Goal: Complete application form

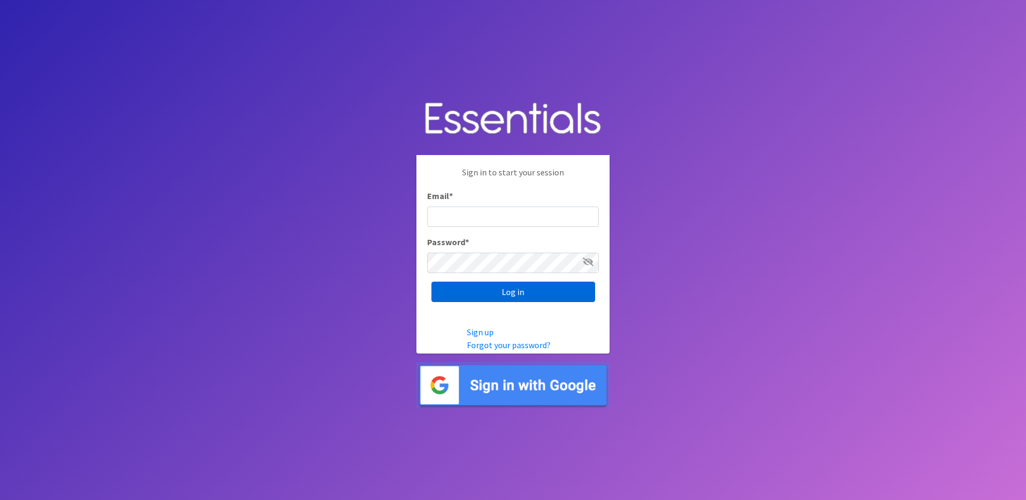
type input "[PERSON_NAME][EMAIL_ADDRESS][PERSON_NAME][DOMAIN_NAME]"
click at [482, 289] on input "Log in" at bounding box center [514, 292] width 164 height 20
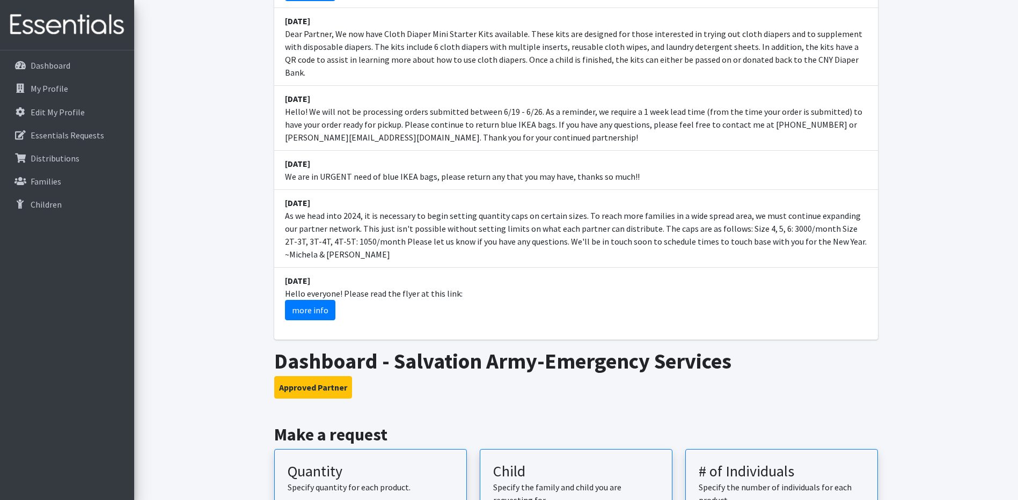
scroll to position [268, 0]
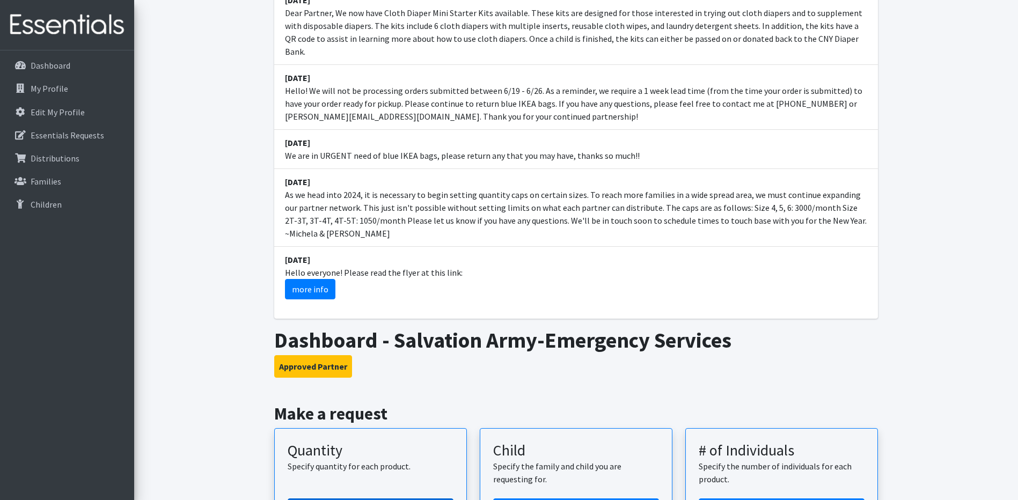
click at [330, 499] on link "Create Request" at bounding box center [371, 510] width 166 height 23
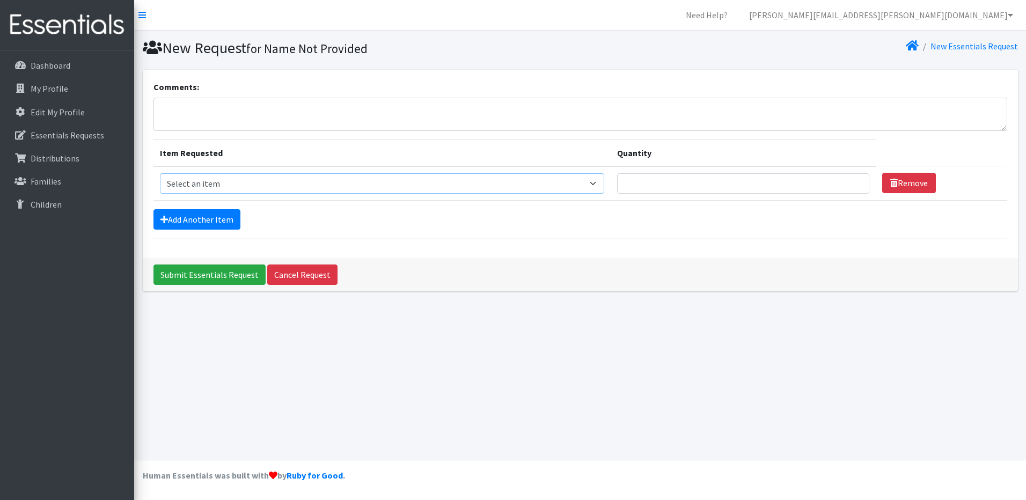
click at [267, 187] on select "Select an item 2T3T(30/child) 3T4T(30/child) 4T5T(30/child) Cloth Diaper Kit (s…" at bounding box center [382, 183] width 445 height 20
select select "966"
click at [160, 173] on select "Select an item 2T3T(30/child) 3T4T(30/child) 4T5T(30/child) Cloth Diaper Kit (s…" at bounding box center [382, 183] width 445 height 20
click at [754, 179] on input "Quantity" at bounding box center [743, 183] width 252 height 20
type input "2000"
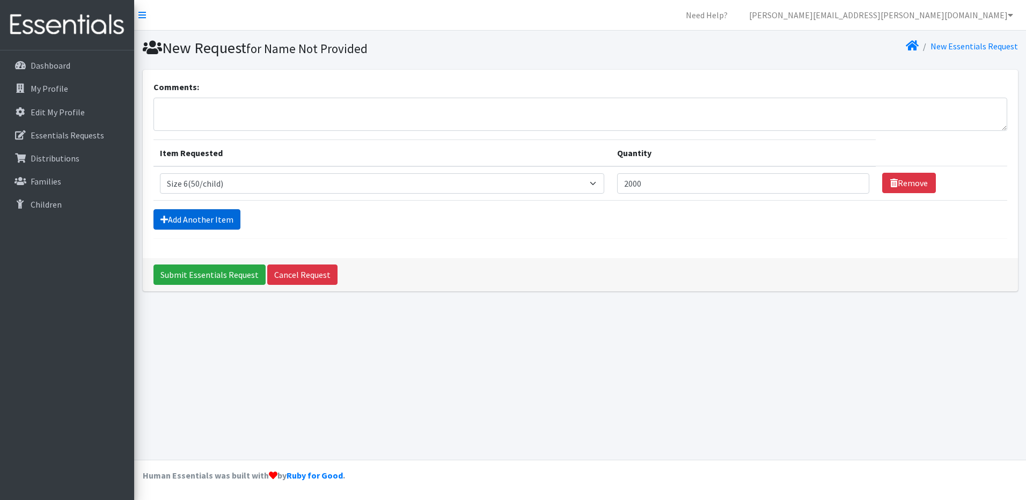
click at [199, 216] on link "Add Another Item" at bounding box center [197, 219] width 87 height 20
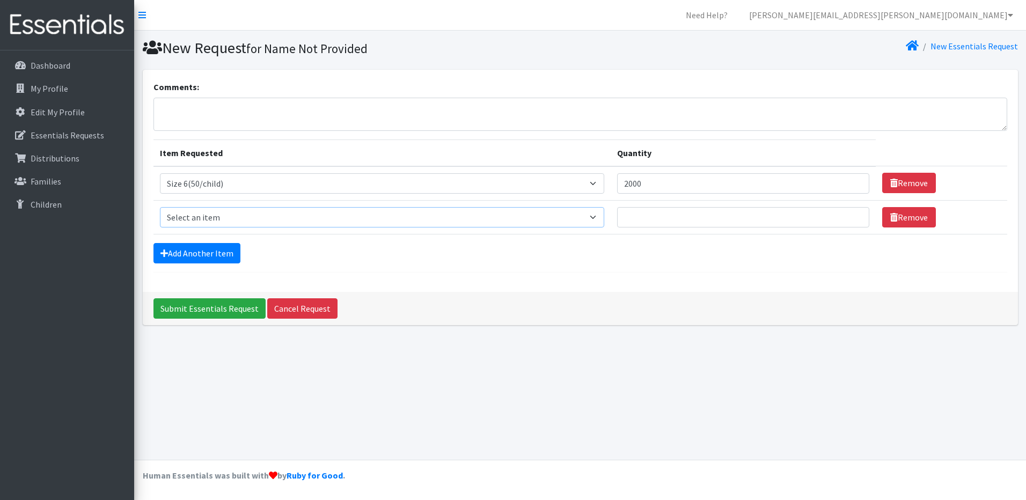
click at [199, 216] on select "Select an item 2T3T(30/child) 3T4T(30/child) 4T5T(30/child) Cloth Diaper Kit (s…" at bounding box center [382, 217] width 445 height 20
select select "953"
click at [160, 207] on select "Select an item 2T3T(30/child) 3T4T(30/child) 4T5T(30/child) Cloth Diaper Kit (s…" at bounding box center [382, 217] width 445 height 20
click at [640, 212] on input "Quantity" at bounding box center [743, 217] width 252 height 20
type input "1000"
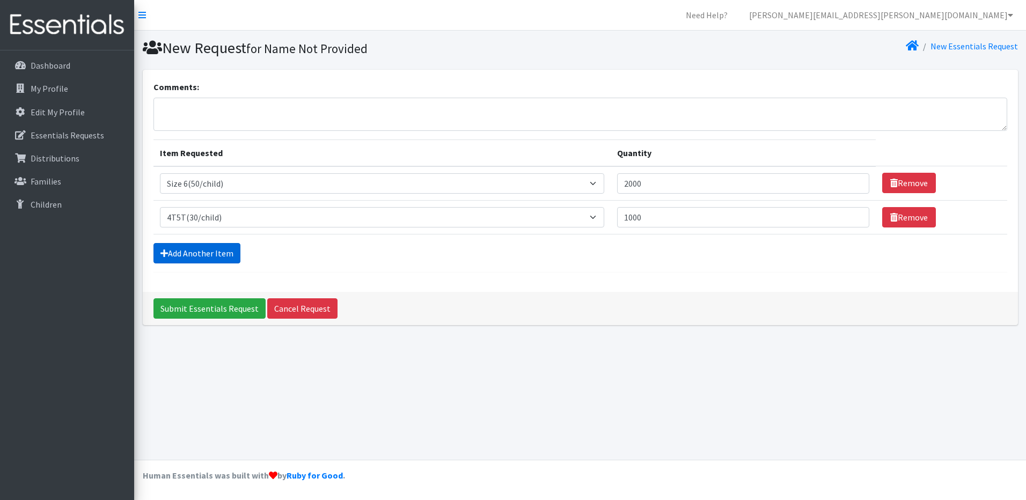
click at [186, 255] on link "Add Another Item" at bounding box center [197, 253] width 87 height 20
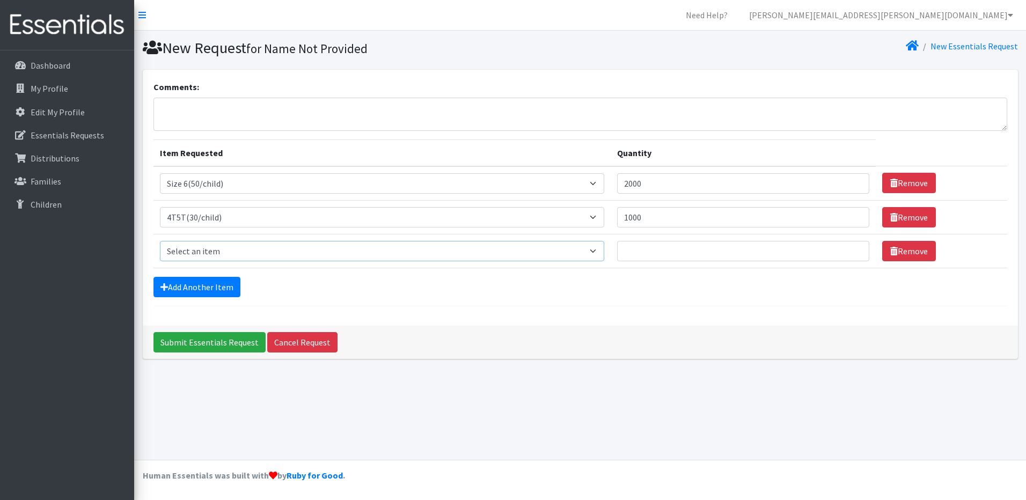
click at [253, 252] on select "Select an item 2T3T(30/child) 3T4T(30/child) 4T5T(30/child) Cloth Diaper Kit (s…" at bounding box center [382, 251] width 445 height 20
select select "963"
click at [160, 241] on select "Select an item 2T3T(30/child) 3T4T(30/child) 4T5T(30/child) Cloth Diaper Kit (s…" at bounding box center [382, 251] width 445 height 20
click at [636, 252] on input "Quantity" at bounding box center [743, 251] width 252 height 20
type input "1000"
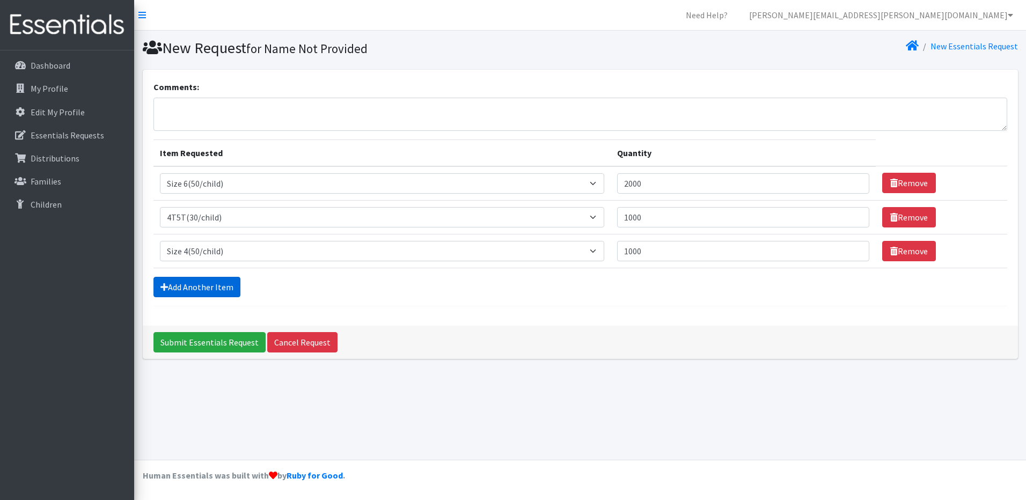
click at [188, 284] on link "Add Another Item" at bounding box center [197, 287] width 87 height 20
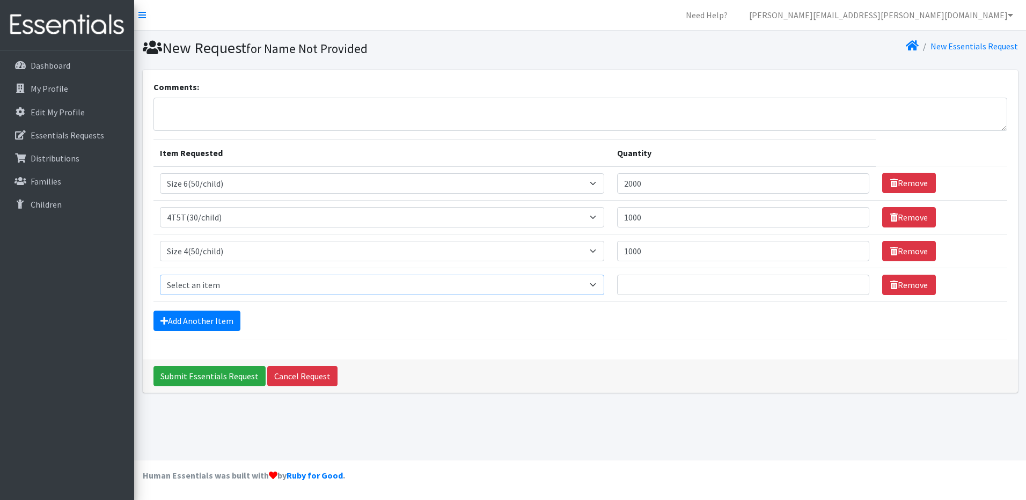
click at [189, 288] on select "Select an item 2T3T(30/child) 3T4T(30/child) 4T5T(30/child) Cloth Diaper Kit (s…" at bounding box center [382, 285] width 445 height 20
select select "941"
click at [160, 275] on select "Select an item 2T3T(30/child) 3T4T(30/child) 4T5T(30/child) Cloth Diaper Kit (s…" at bounding box center [382, 285] width 445 height 20
click at [647, 289] on input "Quantity" at bounding box center [743, 285] width 252 height 20
type input "500"
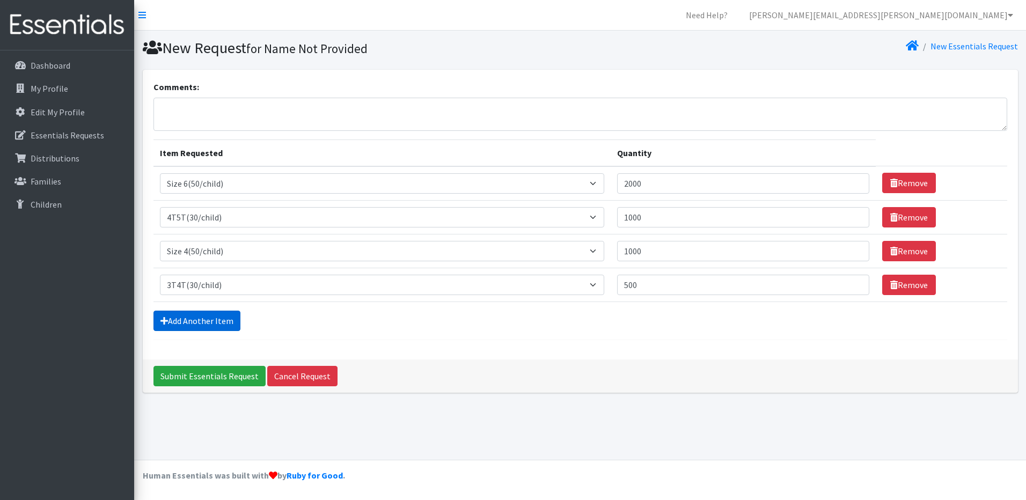
click at [185, 323] on link "Add Another Item" at bounding box center [197, 321] width 87 height 20
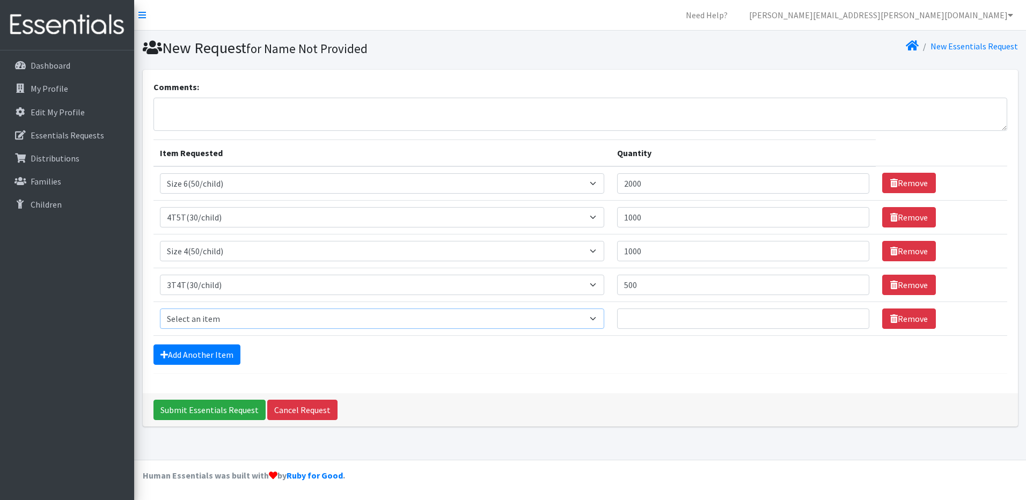
click at [258, 323] on select "Select an item 2T3T(30/child) 3T4T(30/child) 4T5T(30/child) Cloth Diaper Kit (s…" at bounding box center [382, 319] width 445 height 20
select select "964"
click at [160, 309] on select "Select an item 2T3T(30/child) 3T4T(30/child) 4T5T(30/child) Cloth Diaper Kit (s…" at bounding box center [382, 319] width 445 height 20
click at [652, 318] on input "Quantity" at bounding box center [743, 319] width 252 height 20
type input "1000"
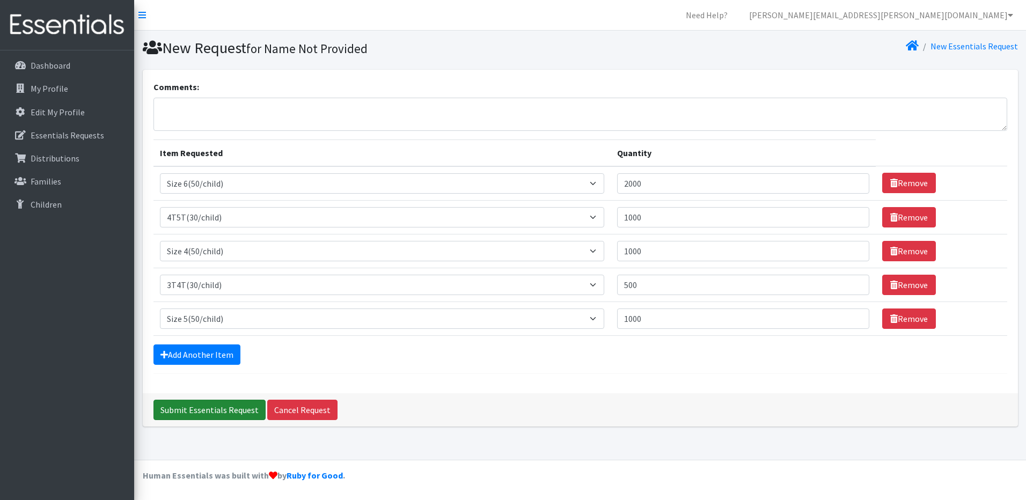
click at [215, 409] on input "Submit Essentials Request" at bounding box center [210, 410] width 112 height 20
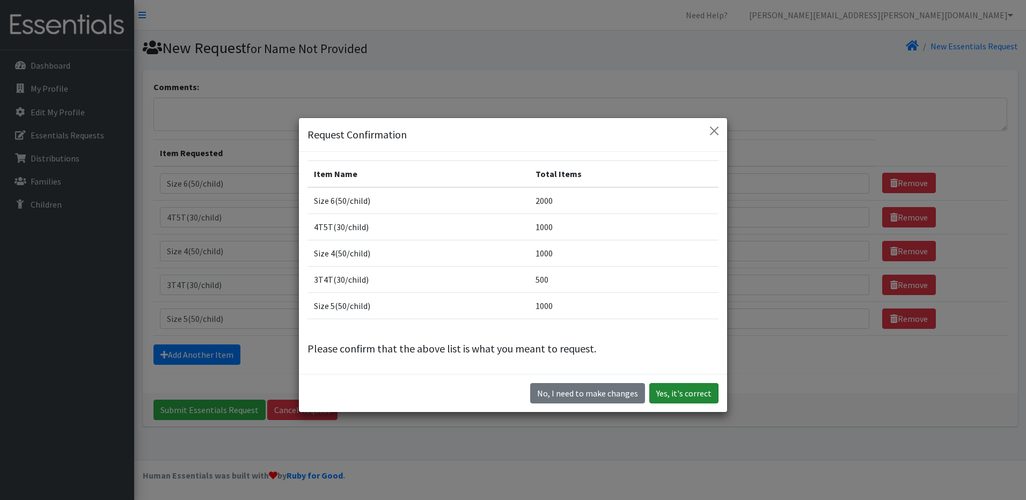
click at [667, 391] on button "Yes, it's correct" at bounding box center [683, 393] width 69 height 20
